Goal: Task Accomplishment & Management: Use online tool/utility

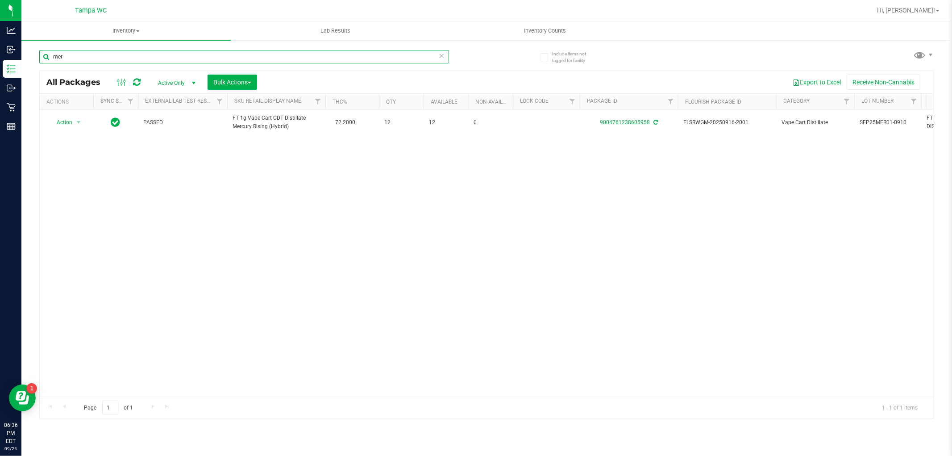
drag, startPoint x: 73, startPoint y: 63, endPoint x: 64, endPoint y: 60, distance: 9.8
click at [64, 60] on input "mer" at bounding box center [244, 56] width 410 height 13
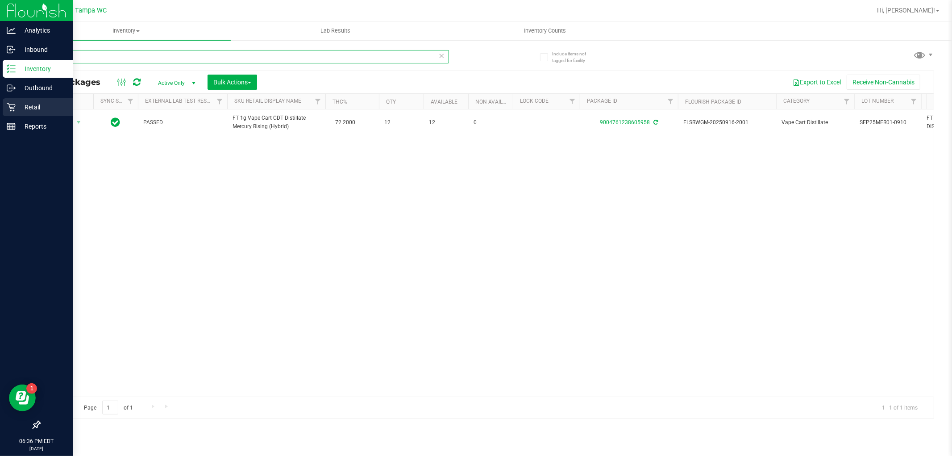
drag, startPoint x: 0, startPoint y: 184, endPoint x: 0, endPoint y: 112, distance: 72.8
click at [0, 145] on div "Analytics Inbound Inventory Outbound Retail Reports 06:36 PM EDT [DATE] 09/24 T…" at bounding box center [476, 228] width 952 height 456
type input "9683115806619043"
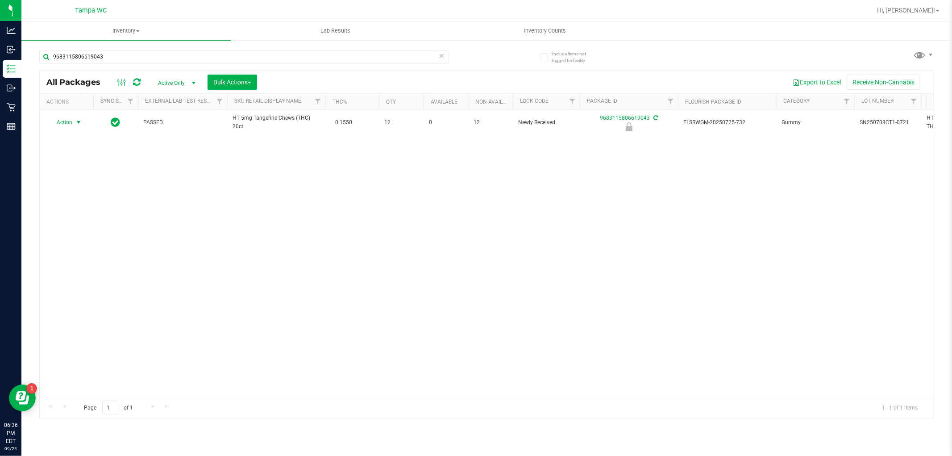
click at [70, 123] on span "Action" at bounding box center [61, 122] width 24 height 13
click at [75, 221] on ul "Edit attributes Global inventory Locate package Package audit log Print package…" at bounding box center [77, 183] width 57 height 104
click at [71, 224] on li "Unlock package" at bounding box center [77, 228] width 57 height 13
click at [108, 58] on input "9683115806619043" at bounding box center [244, 56] width 410 height 13
type input "9"
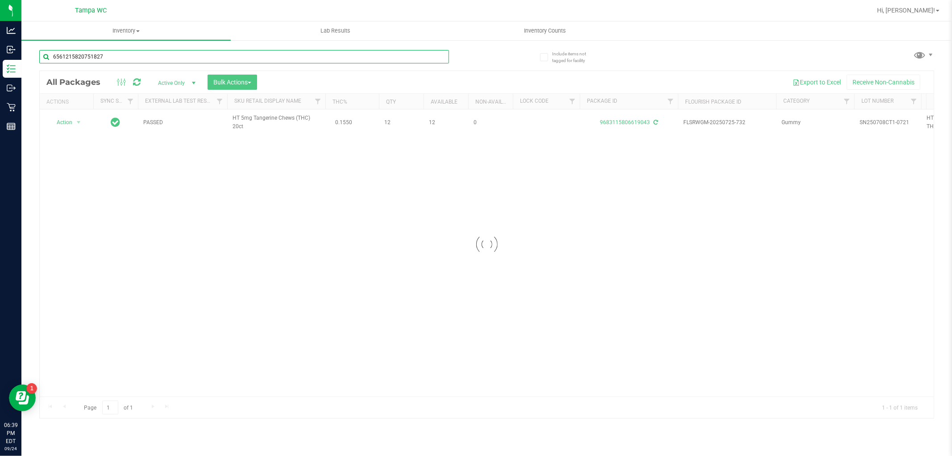
type input "6561215820751827"
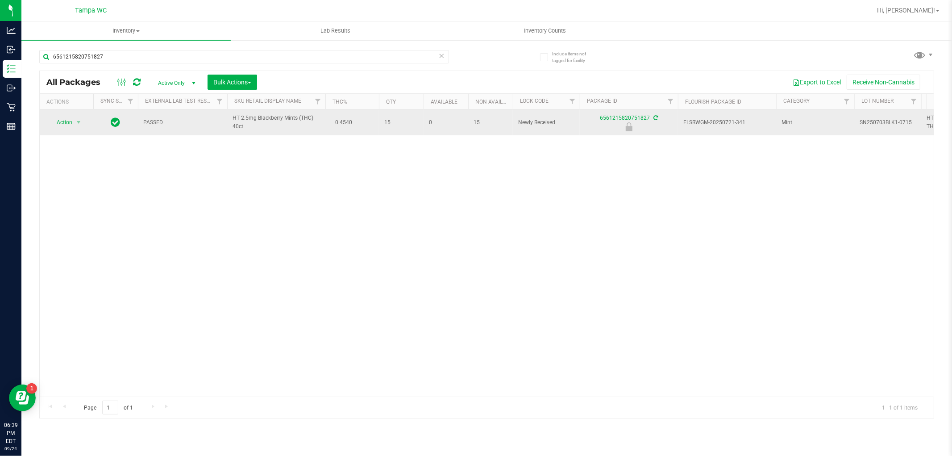
click at [61, 122] on span "Action" at bounding box center [61, 122] width 24 height 13
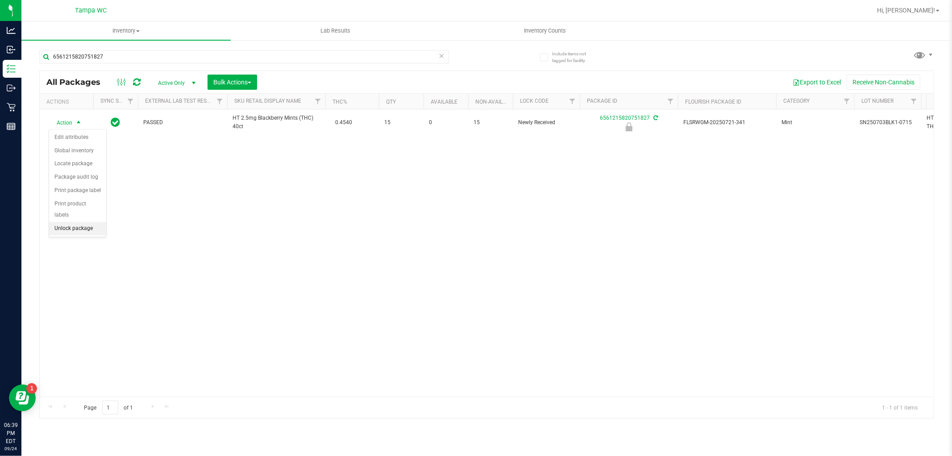
click at [59, 230] on li "Unlock package" at bounding box center [77, 228] width 57 height 13
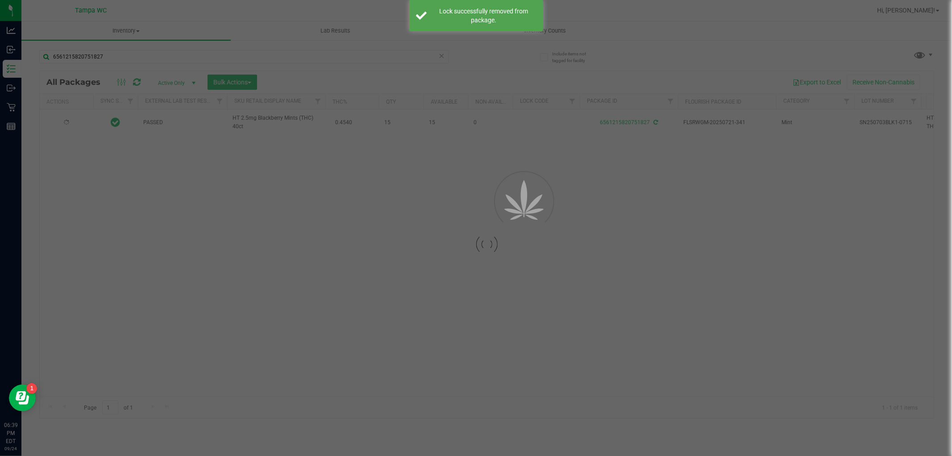
type input "[DATE]"
